Goal: Task Accomplishment & Management: Use online tool/utility

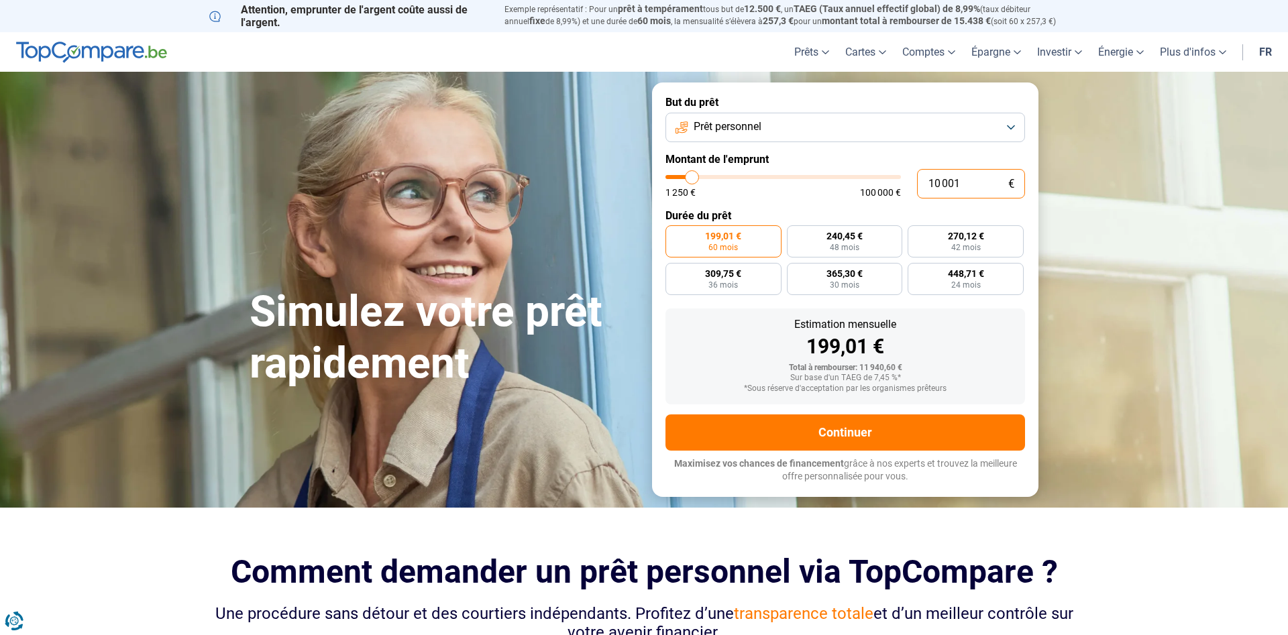
drag, startPoint x: 960, startPoint y: 185, endPoint x: 911, endPoint y: 175, distance: 49.9
click at [917, 169] on input "10 001" at bounding box center [971, 184] width 108 height 30
type input "9"
type input "1250"
type input "90"
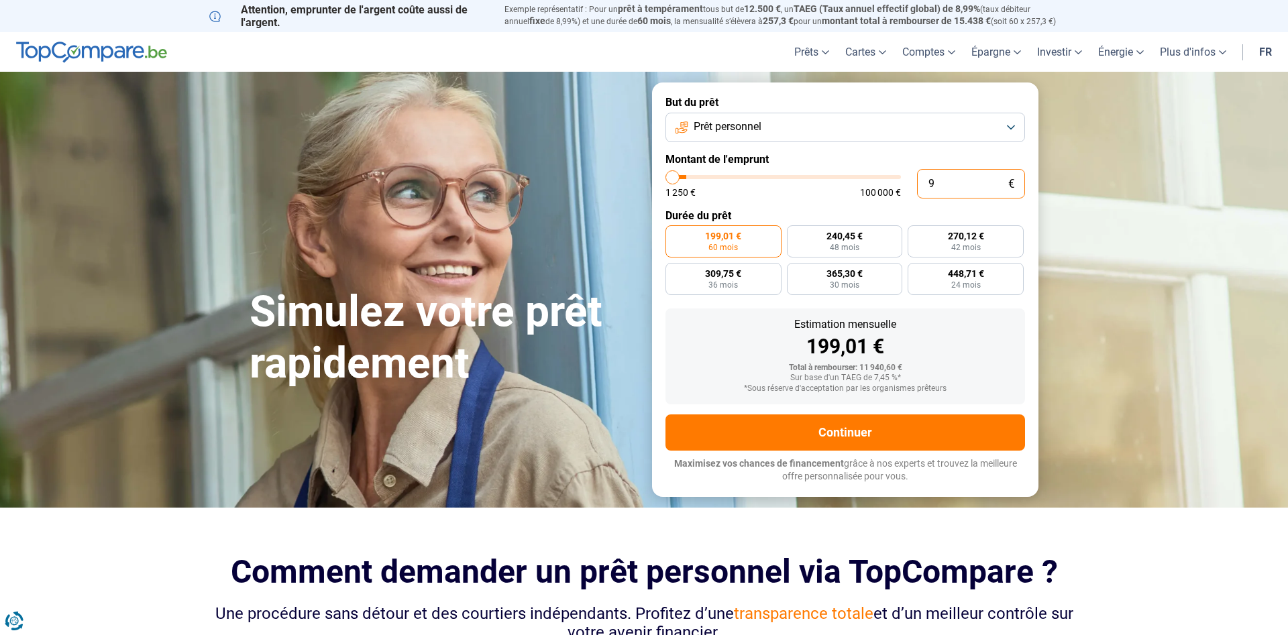
type input "1250"
type input "900"
type input "1250"
type input "9 000"
type input "9000"
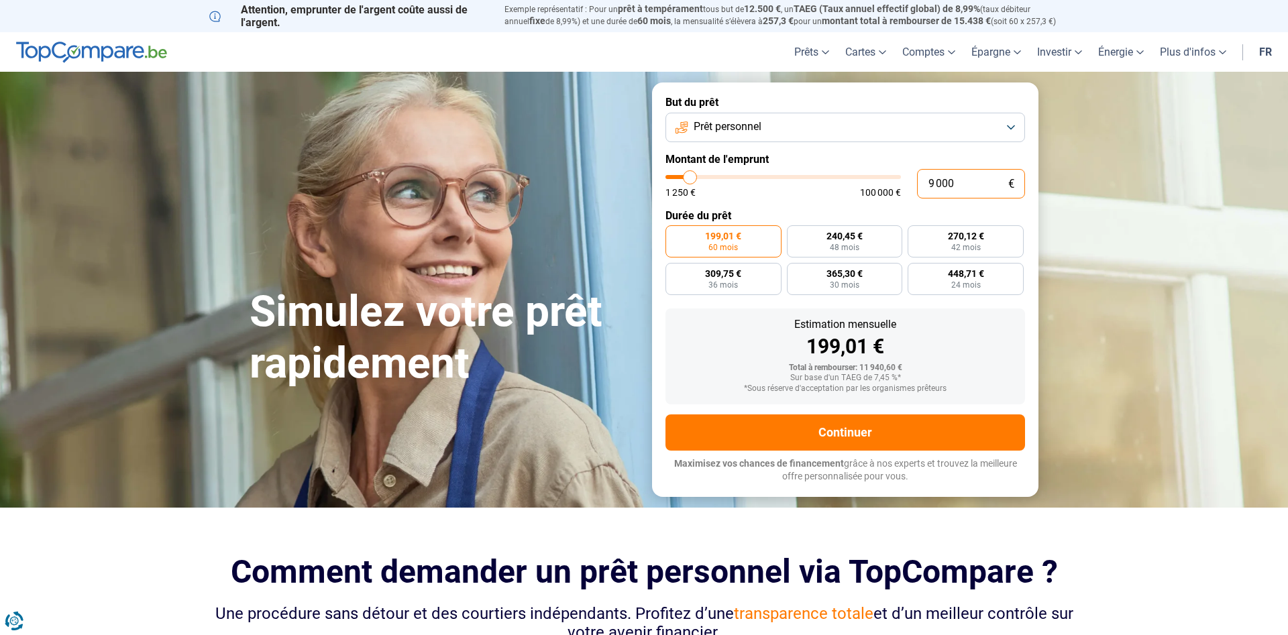
radio input "true"
type input "9 000"
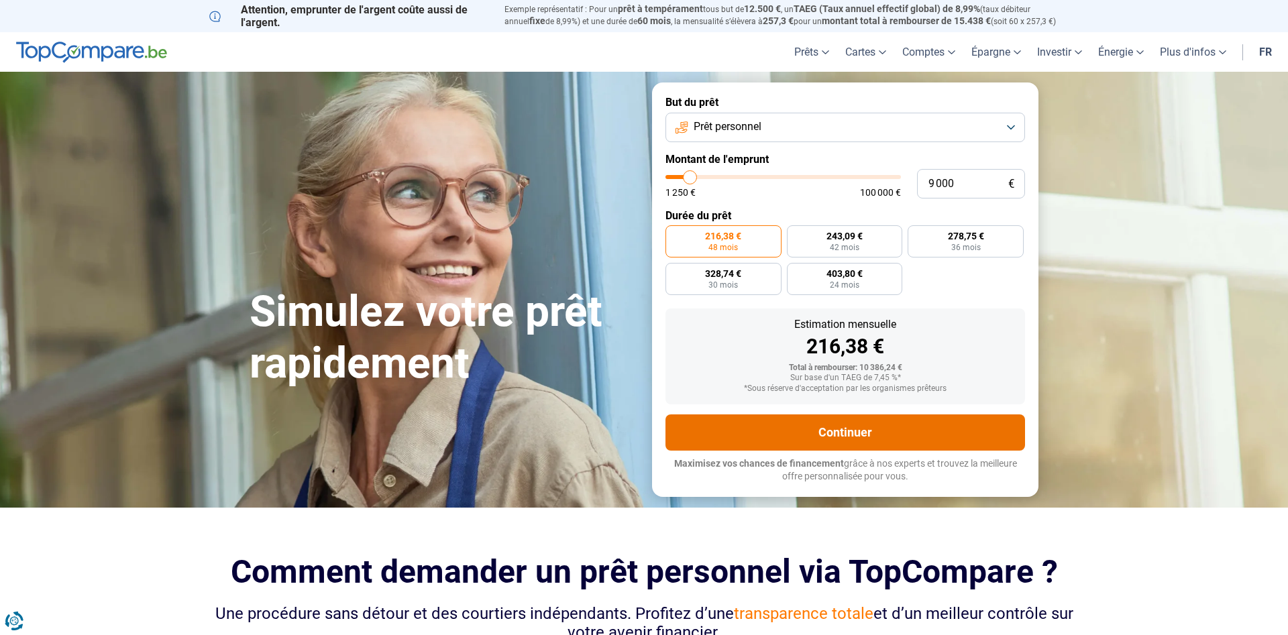
click at [827, 429] on button "Continuer" at bounding box center [846, 433] width 360 height 36
